Goal: Download file/media

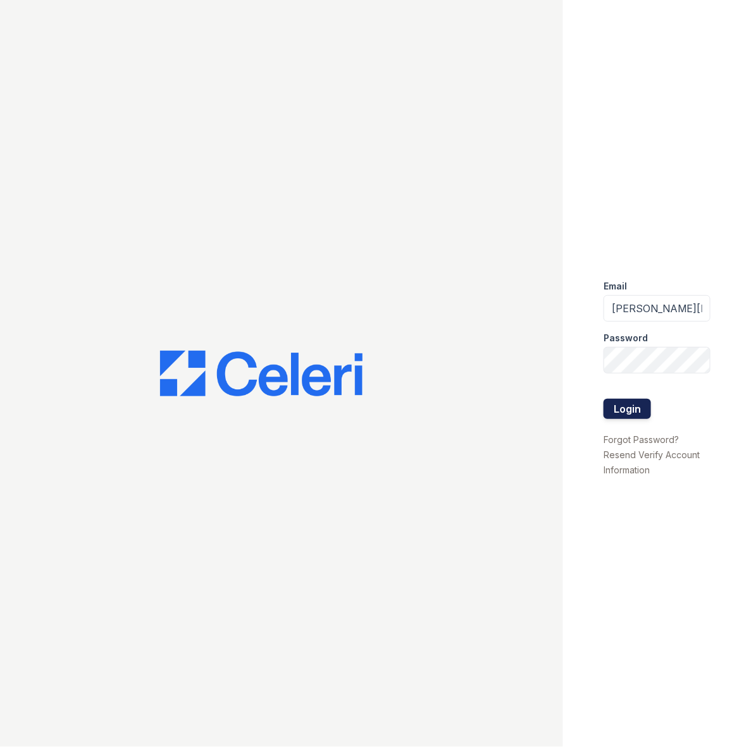
click at [620, 405] on button "Login" at bounding box center [626, 409] width 47 height 20
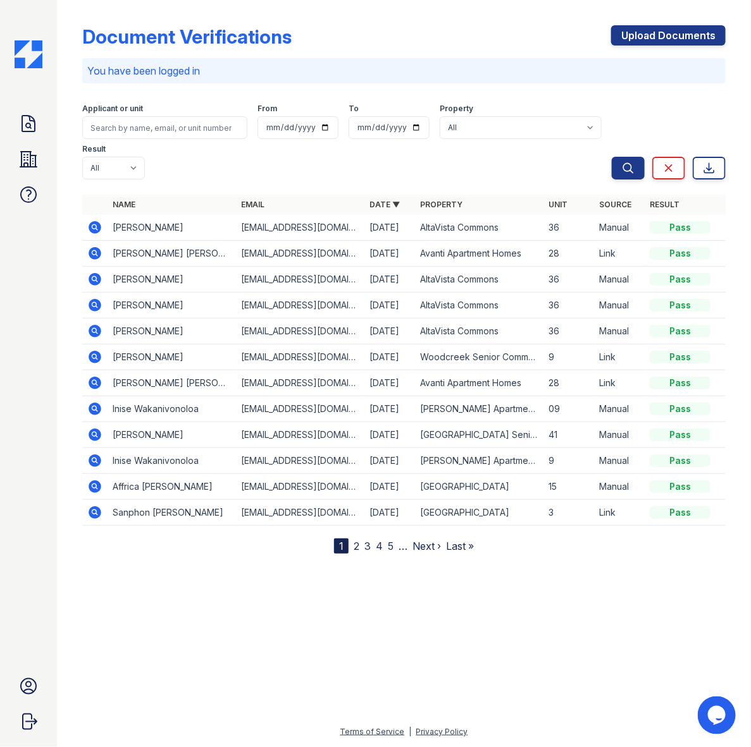
click at [494, 25] on div "Document Verifications Upload Documents" at bounding box center [403, 41] width 643 height 33
click at [93, 255] on icon at bounding box center [94, 253] width 15 height 15
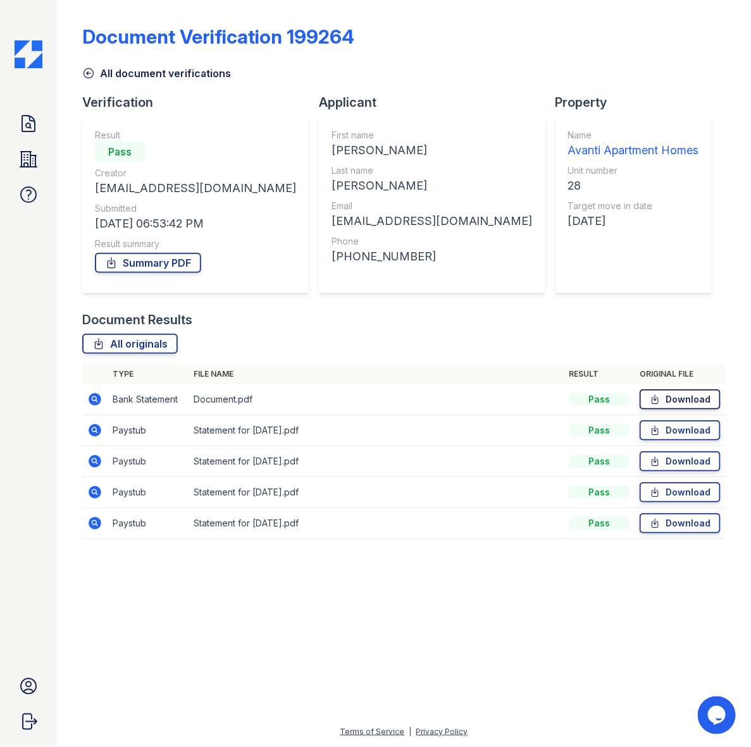
click at [674, 398] on link "Download" at bounding box center [679, 399] width 81 height 20
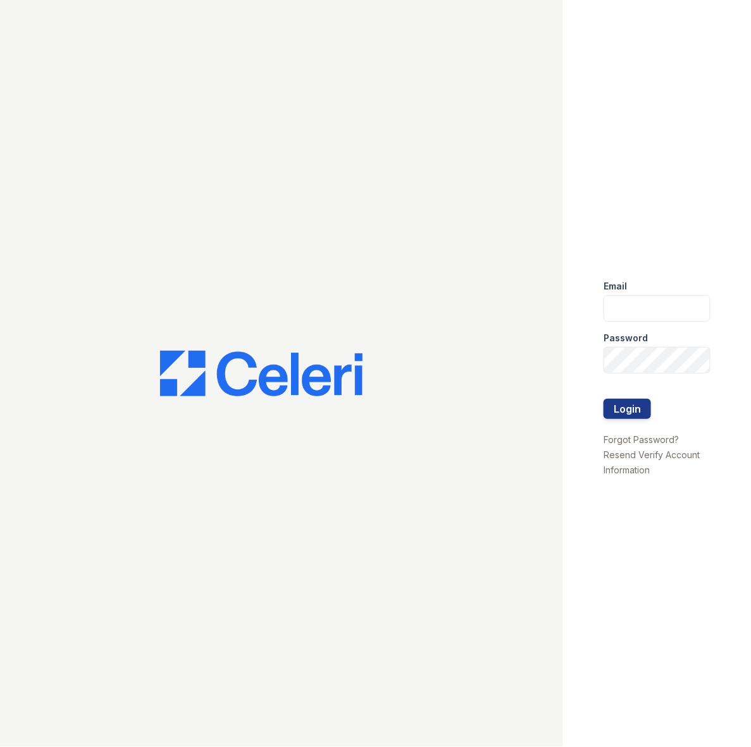
click at [640, 289] on div "Email" at bounding box center [656, 282] width 107 height 25
click at [636, 310] on input "email" at bounding box center [656, 308] width 107 height 27
type input "daniels.latoya@projectmanagementinc.net"
click at [633, 409] on button "Login" at bounding box center [626, 409] width 47 height 20
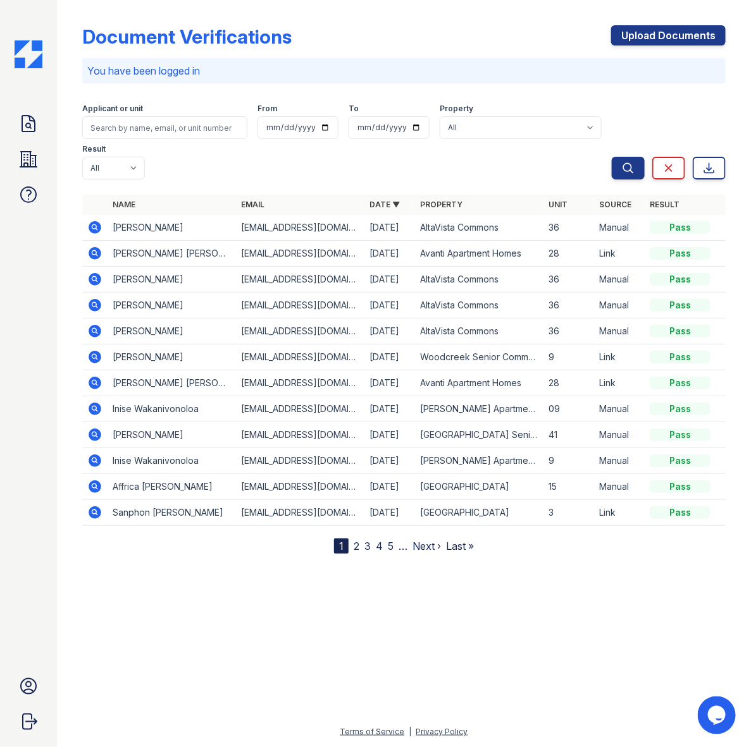
click at [95, 259] on icon at bounding box center [95, 253] width 13 height 13
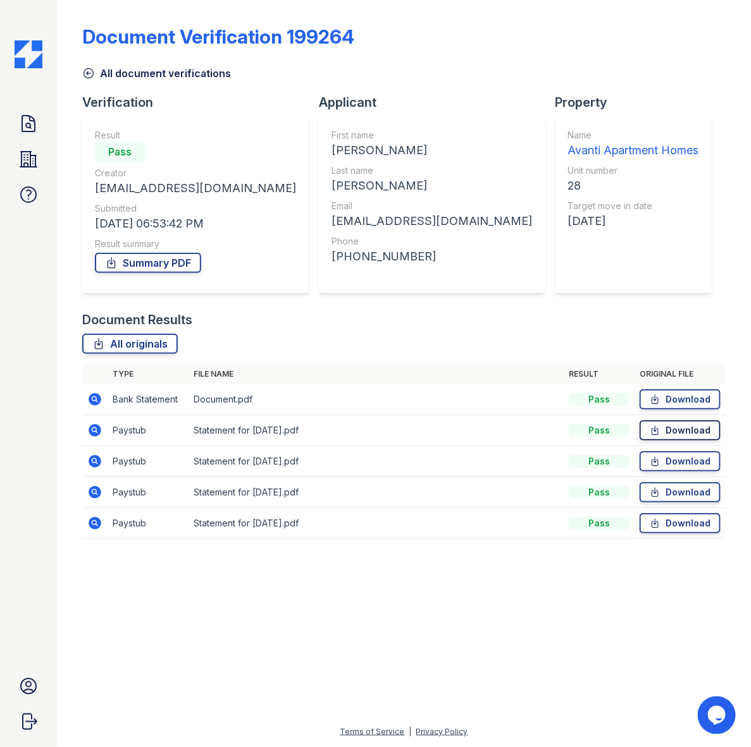
click at [656, 434] on icon at bounding box center [654, 430] width 11 height 13
click at [664, 456] on link "Download" at bounding box center [679, 461] width 81 height 20
click at [673, 497] on link "Download" at bounding box center [679, 492] width 81 height 20
click at [656, 522] on icon at bounding box center [655, 523] width 6 height 9
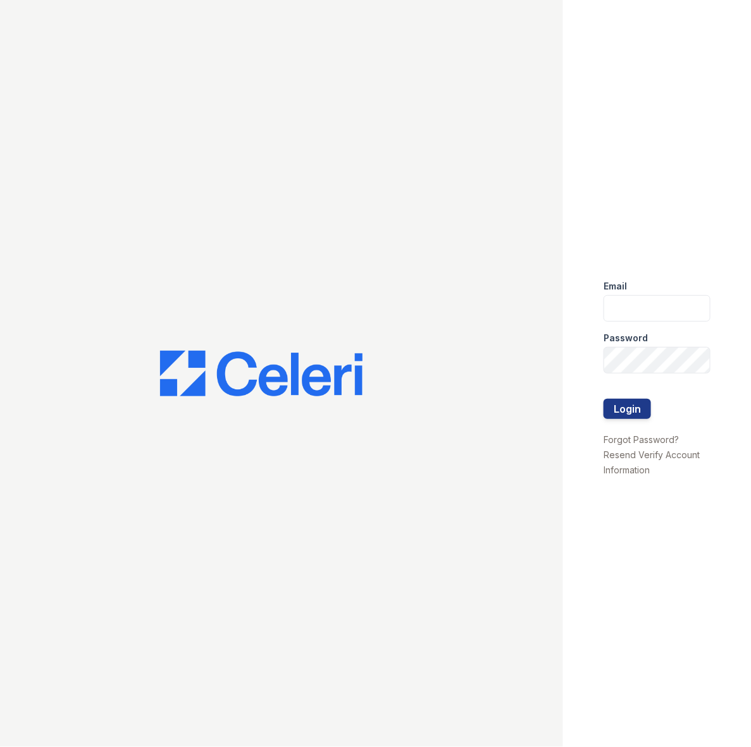
type input "[PERSON_NAME][EMAIL_ADDRESS][PERSON_NAME][DOMAIN_NAME]"
click at [623, 410] on button "Login" at bounding box center [626, 409] width 47 height 20
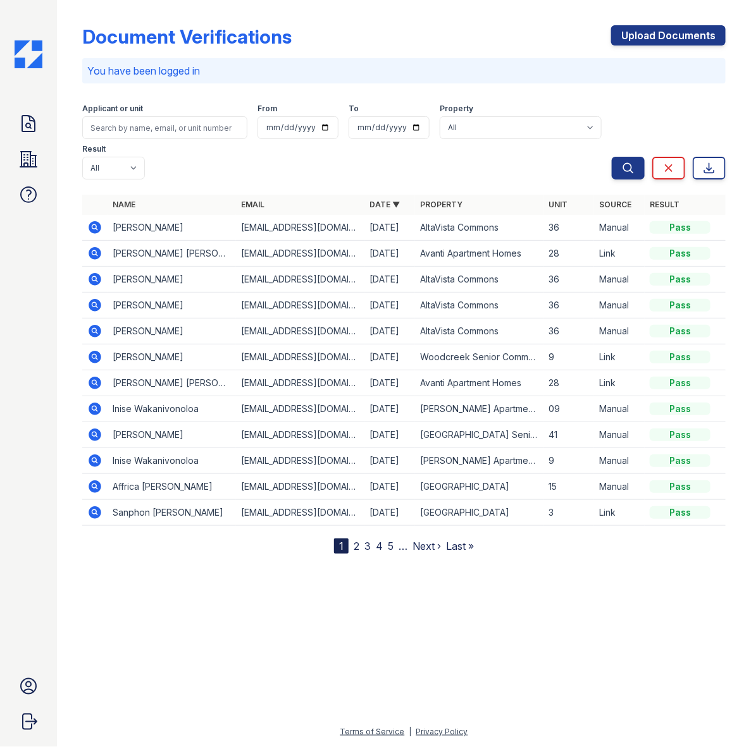
click at [95, 255] on icon at bounding box center [94, 253] width 15 height 15
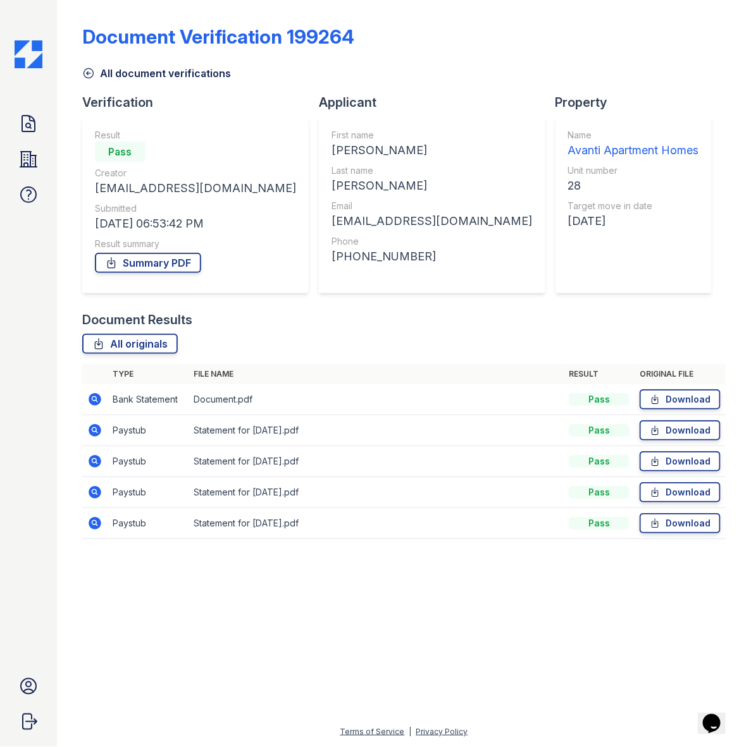
drag, startPoint x: 202, startPoint y: 317, endPoint x: 90, endPoint y: 320, distance: 112.6
click at [90, 320] on div "Document Results" at bounding box center [403, 320] width 643 height 18
drag, startPoint x: 90, startPoint y: 320, endPoint x: 235, endPoint y: 331, distance: 145.2
click at [235, 329] on div "Document Results All originals Type File name Result Original file Bank Stateme…" at bounding box center [403, 431] width 643 height 241
drag, startPoint x: 185, startPoint y: 321, endPoint x: 90, endPoint y: 321, distance: 94.2
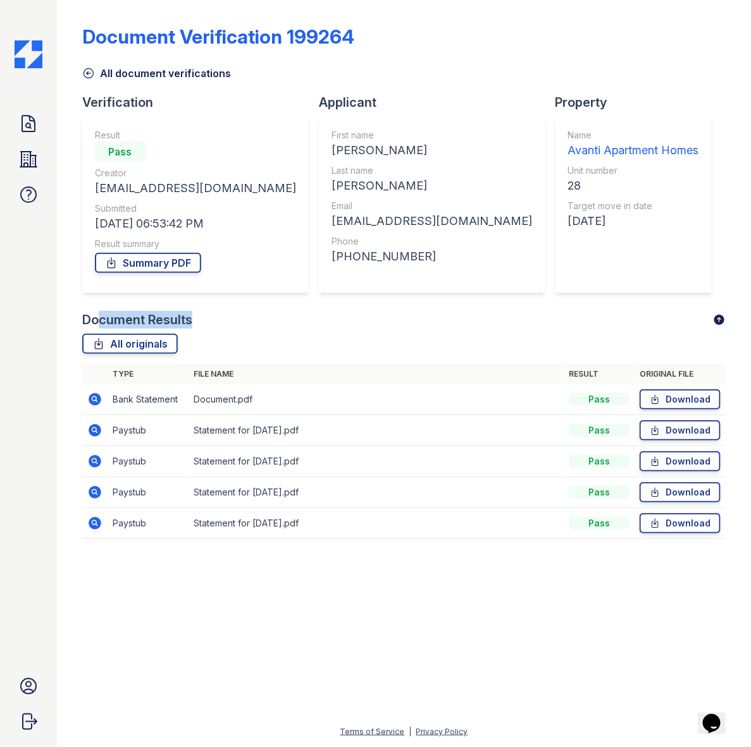
click at [90, 321] on div "Document Results" at bounding box center [137, 320] width 110 height 18
drag, startPoint x: 90, startPoint y: 321, endPoint x: 273, endPoint y: 343, distance: 184.1
click at [273, 343] on div "All originals" at bounding box center [403, 344] width 643 height 20
